Goal: Information Seeking & Learning: Learn about a topic

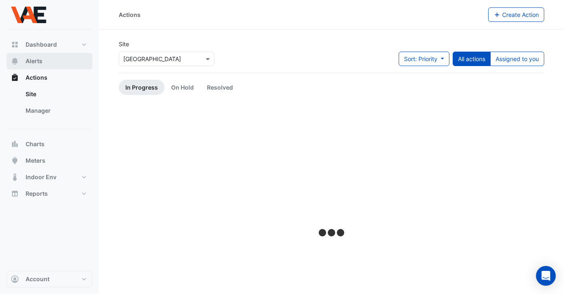
click at [27, 60] on span "Alerts" at bounding box center [34, 61] width 17 height 8
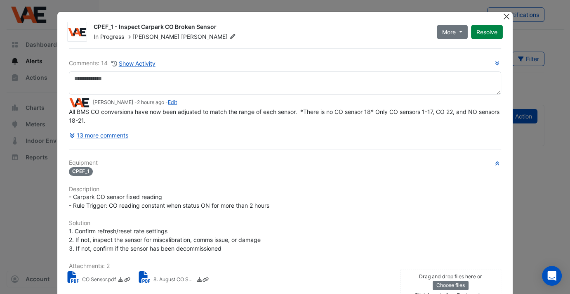
click at [506, 16] on button "Close" at bounding box center [507, 16] width 9 height 9
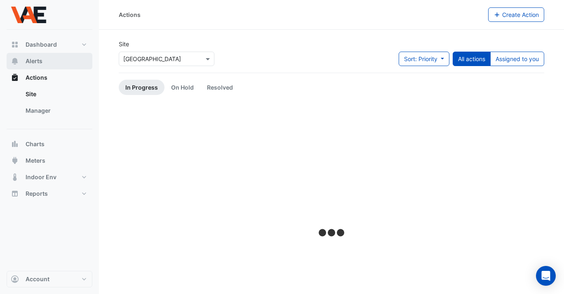
click at [37, 60] on span "Alerts" at bounding box center [34, 61] width 17 height 8
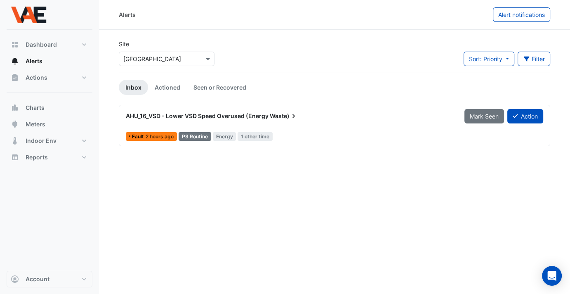
click at [199, 116] on span "AHU_16_VSD - Lower VSD Speed Overused (Energy" at bounding box center [197, 115] width 143 height 7
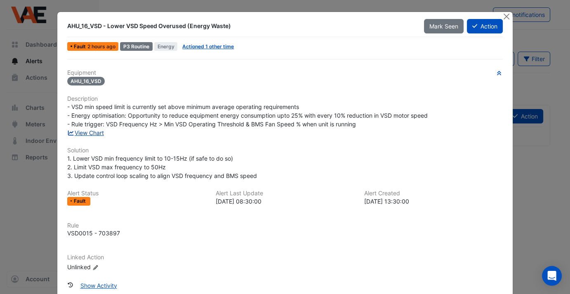
click at [92, 130] on link "View Chart" at bounding box center [85, 132] width 37 height 7
click at [503, 16] on button "Close" at bounding box center [507, 16] width 9 height 9
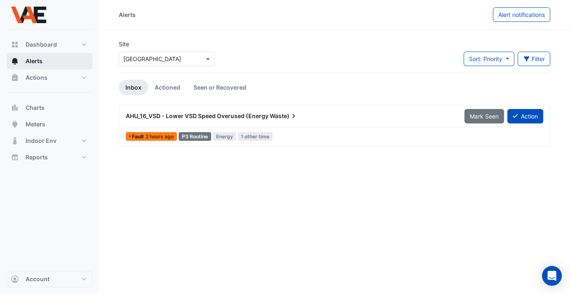
click at [35, 62] on span "Alerts" at bounding box center [34, 61] width 17 height 8
click at [36, 80] on span "Actions" at bounding box center [37, 77] width 22 height 8
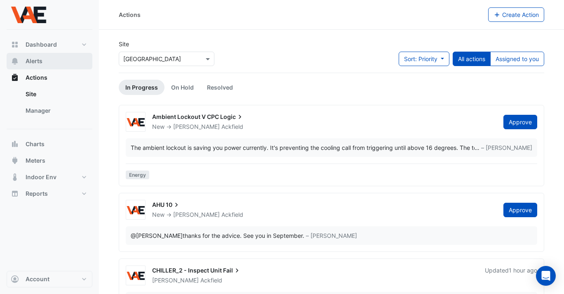
click at [40, 59] on span "Alerts" at bounding box center [34, 61] width 17 height 8
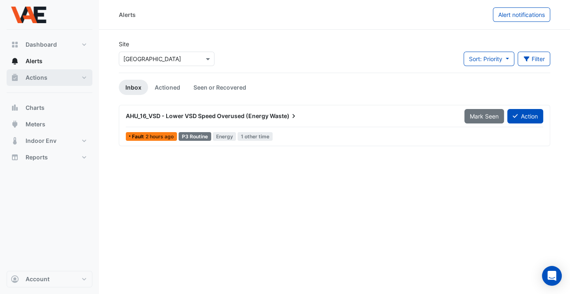
click at [47, 83] on button "Actions" at bounding box center [50, 77] width 86 height 17
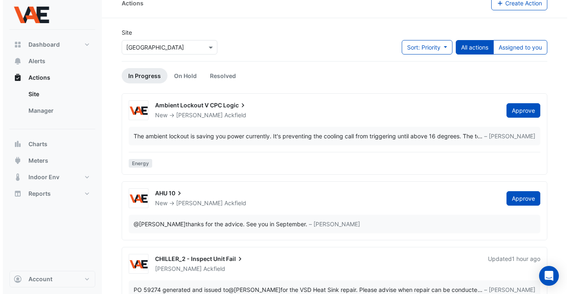
scroll to position [12, 0]
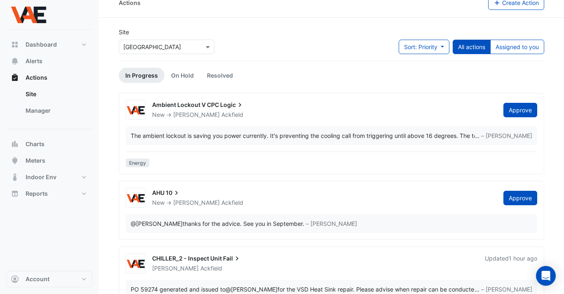
click at [321, 201] on div "New -> Brad Ackfield" at bounding box center [322, 202] width 343 height 8
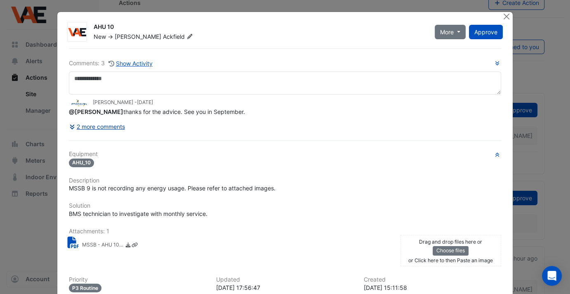
click at [99, 123] on button "2 more comments" at bounding box center [97, 126] width 57 height 14
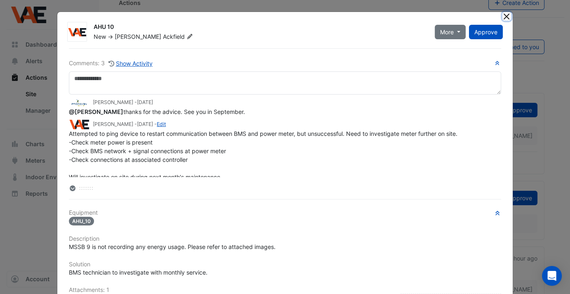
click at [505, 17] on button "Close" at bounding box center [507, 16] width 9 height 9
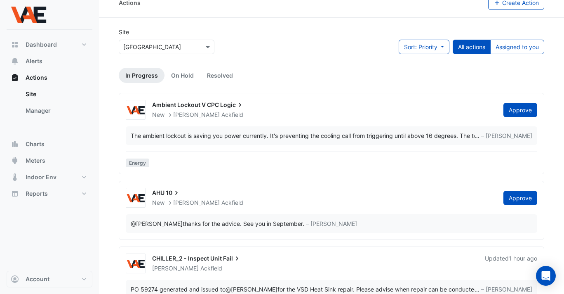
click at [238, 103] on icon at bounding box center [240, 105] width 8 height 8
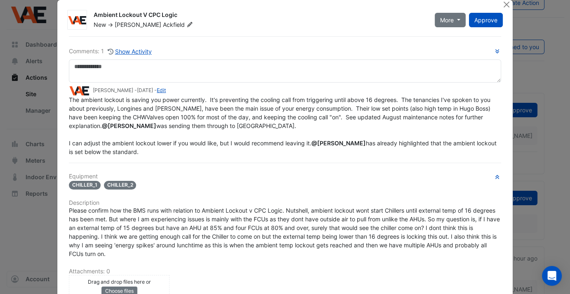
scroll to position [13, 0]
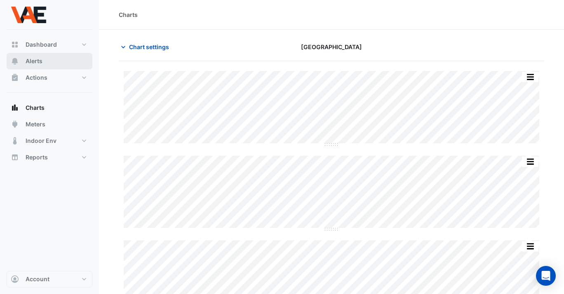
click at [32, 59] on span "Alerts" at bounding box center [34, 61] width 17 height 8
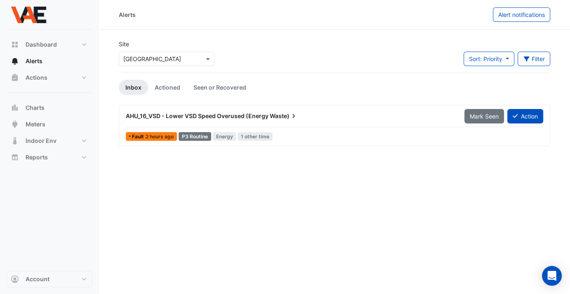
click at [238, 114] on span "AHU_16_VSD - Lower VSD Speed Overused (Energy" at bounding box center [197, 115] width 143 height 7
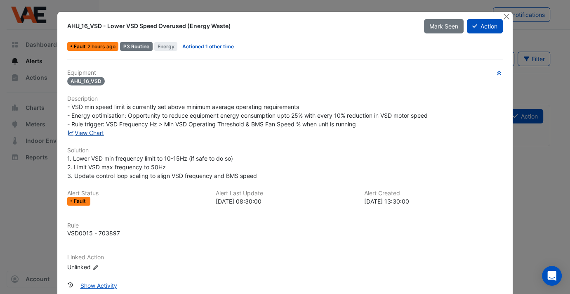
click at [82, 129] on link "View Chart" at bounding box center [85, 132] width 37 height 7
